Goal: Browse casually: Explore the website without a specific task or goal

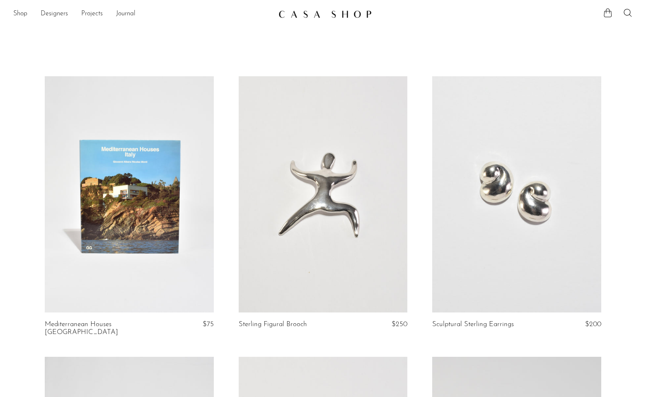
scroll to position [3159, 0]
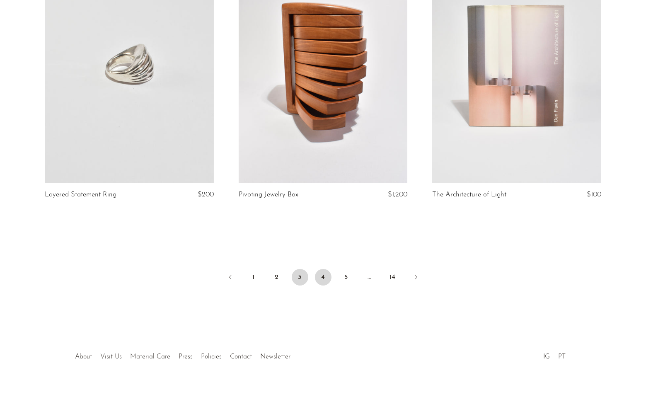
click at [322, 269] on link "4" at bounding box center [323, 277] width 17 height 17
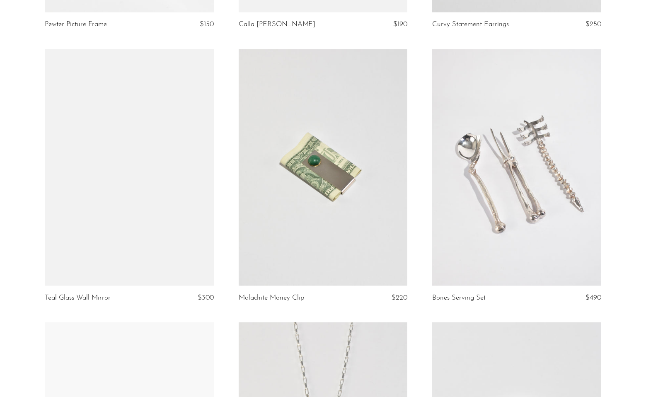
scroll to position [1244, 0]
